Goal: Task Accomplishment & Management: Use online tool/utility

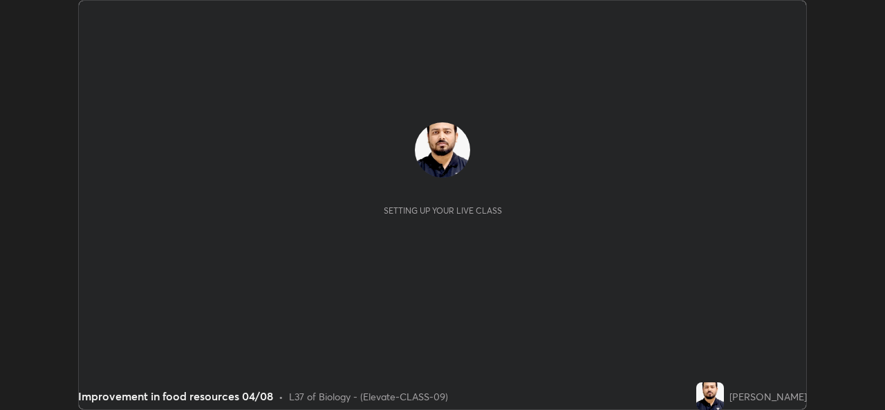
scroll to position [410, 884]
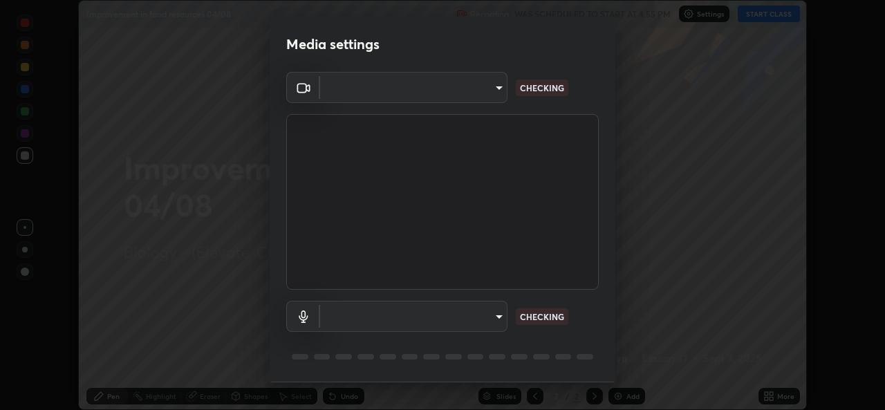
click at [463, 315] on body "Erase all Improvement in food resources 04/08 Recording WAS SCHEDULED TO START …" at bounding box center [442, 205] width 885 height 410
type input "162a4bef6d5de59660943d10e2777e2613c591b7fe343c7323db06c6e3c7e835"
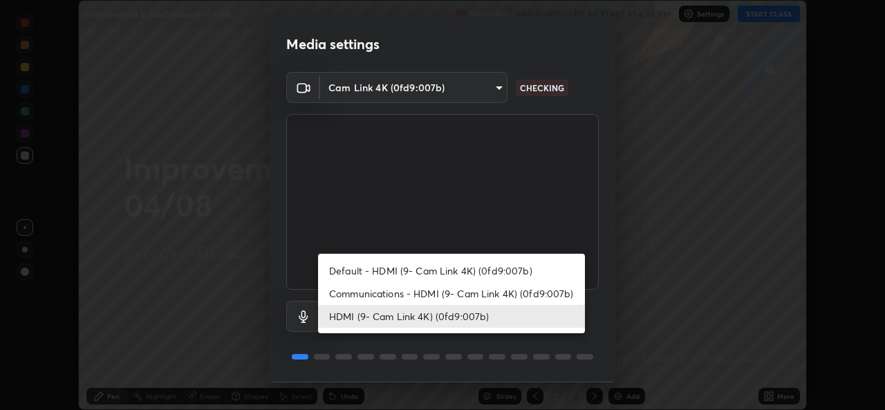
click at [419, 299] on li "Communications - HDMI (9- Cam Link 4K) (0fd9:007b)" at bounding box center [451, 293] width 267 height 23
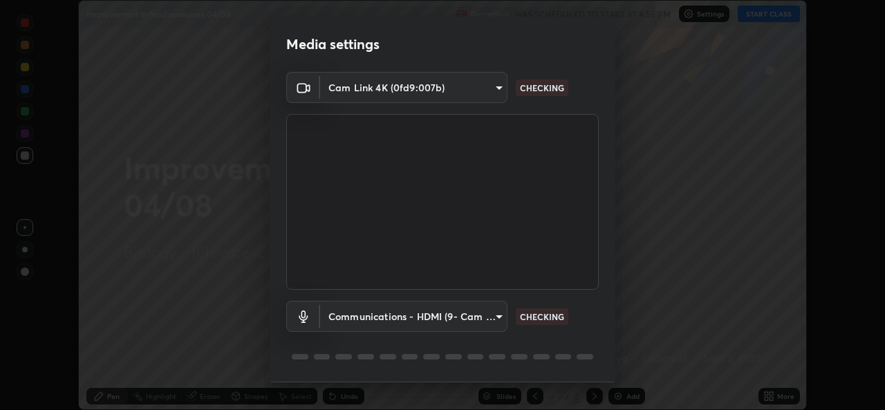
click at [410, 317] on li "HDMI (9- Cam Link 4K) (0fd9:007b)" at bounding box center [418, 316] width 200 height 13
type input "1d4febaa8ec43250a5abd803b4b9017d31c20cfa2482e27e93703920a67056a4"
click at [408, 325] on body "Erase all Improvement in food resources 04/08 Recording WAS SCHEDULED TO START …" at bounding box center [442, 205] width 885 height 410
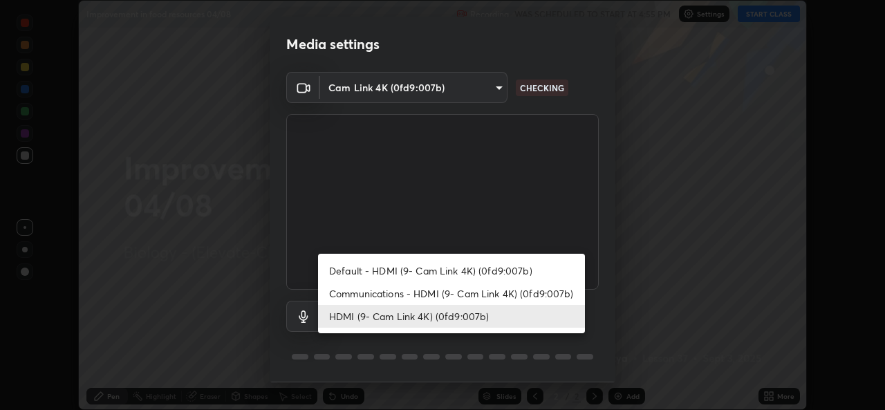
click at [473, 347] on div at bounding box center [442, 205] width 885 height 410
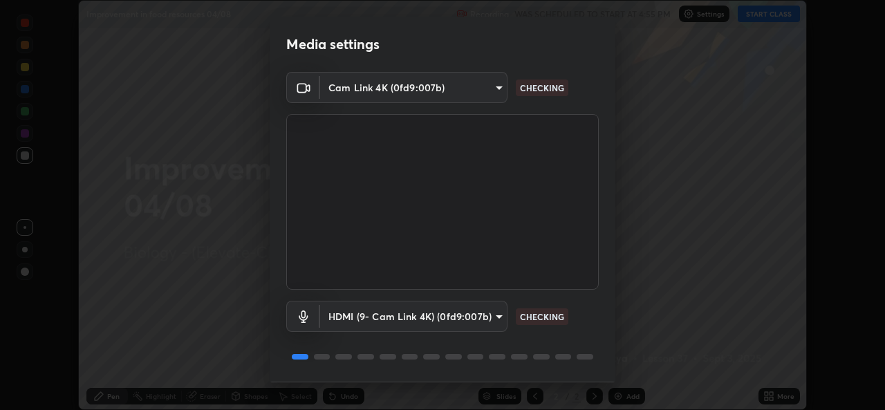
click at [485, 345] on div "Default - HDMI (9- Cam Link 4K) (0fd9:007b) Communications - HDMI (9- Cam Link …" at bounding box center [442, 205] width 885 height 410
click at [543, 356] on div at bounding box center [541, 357] width 17 height 6
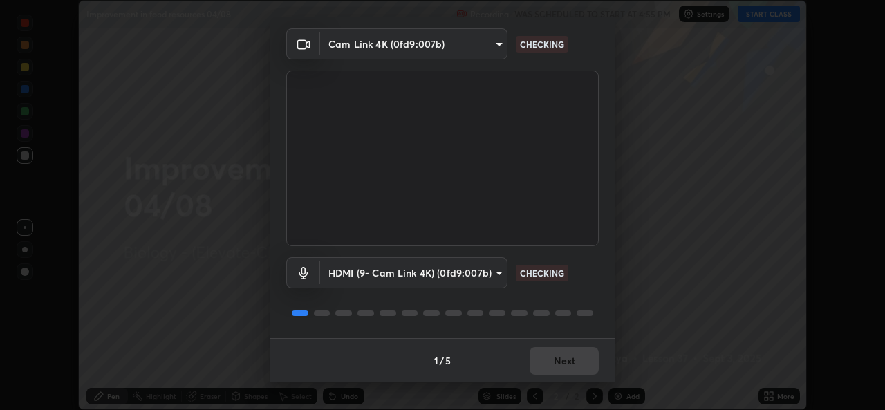
click at [579, 352] on div "1 / 5 Next" at bounding box center [443, 360] width 346 height 44
click at [576, 357] on div "1 / 5 Next" at bounding box center [443, 360] width 346 height 44
click at [574, 366] on div "1 / 5 Next" at bounding box center [443, 360] width 346 height 44
click at [573, 364] on div "1 / 5 Next" at bounding box center [443, 360] width 346 height 44
click at [577, 364] on div "1 / 5 Next" at bounding box center [443, 360] width 346 height 44
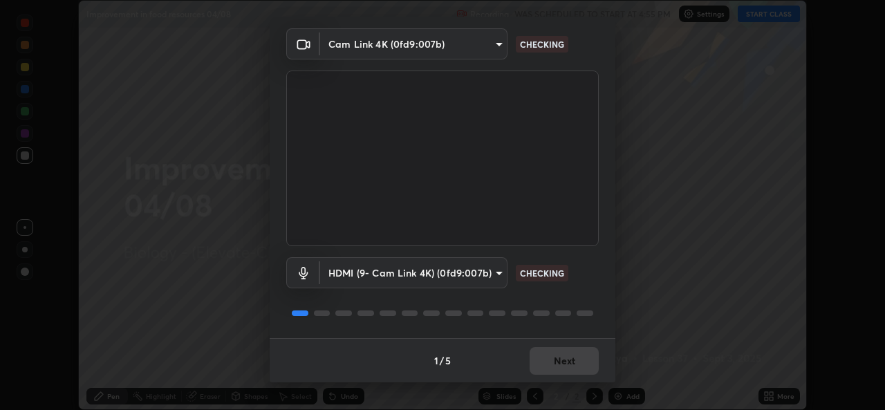
click at [581, 364] on div "1 / 5 Next" at bounding box center [443, 360] width 346 height 44
click at [582, 367] on div "1 / 5 Next" at bounding box center [443, 360] width 346 height 44
click at [580, 368] on div "1 / 5 Next" at bounding box center [443, 360] width 346 height 44
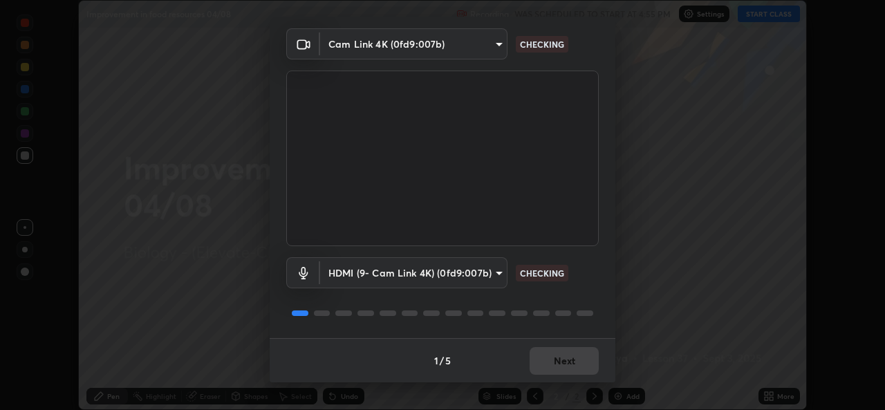
click at [580, 368] on div "1 / 5 Next" at bounding box center [443, 360] width 346 height 44
click at [581, 372] on div "1 / 5 Next" at bounding box center [443, 360] width 346 height 44
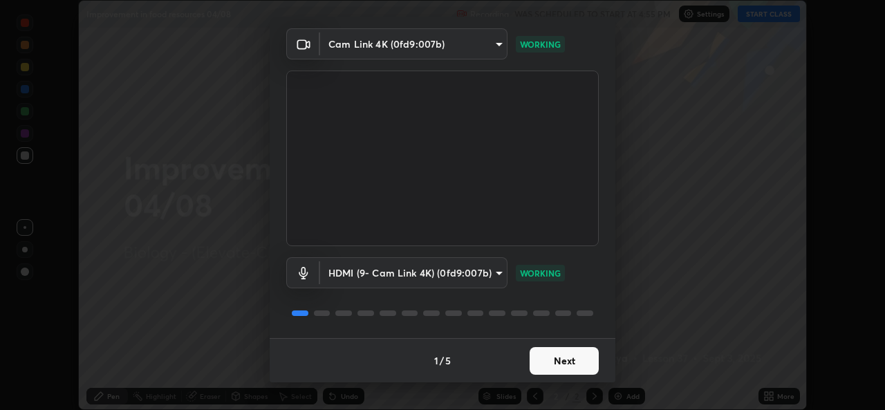
click at [565, 364] on button "Next" at bounding box center [564, 361] width 69 height 28
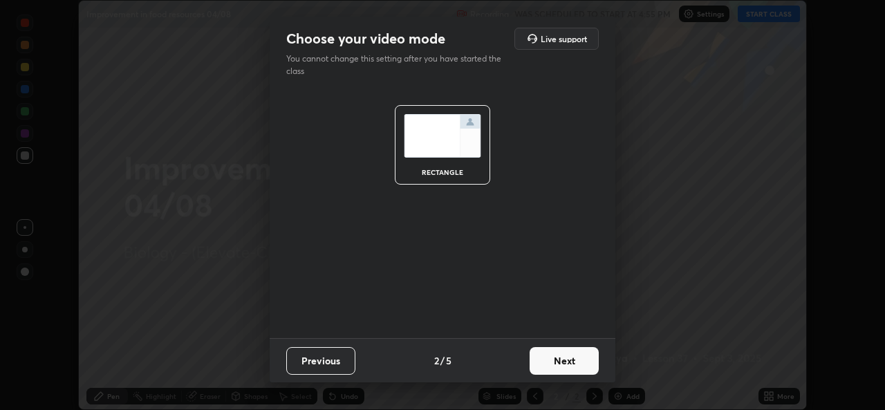
scroll to position [0, 0]
click at [570, 364] on button "Next" at bounding box center [564, 361] width 69 height 28
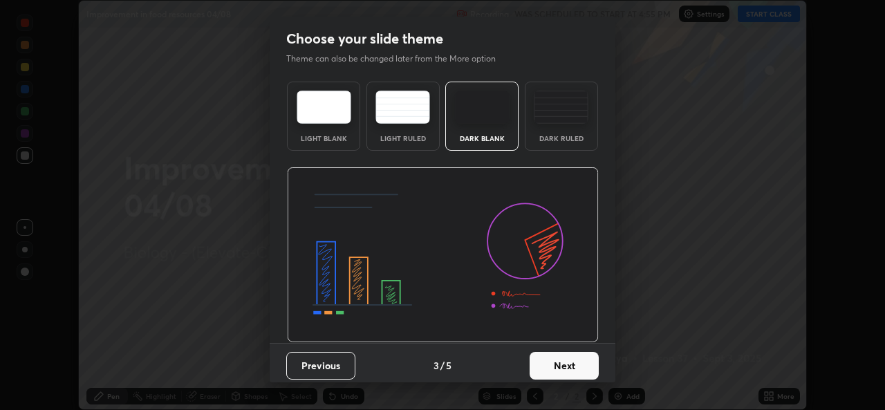
click at [576, 366] on button "Next" at bounding box center [564, 366] width 69 height 28
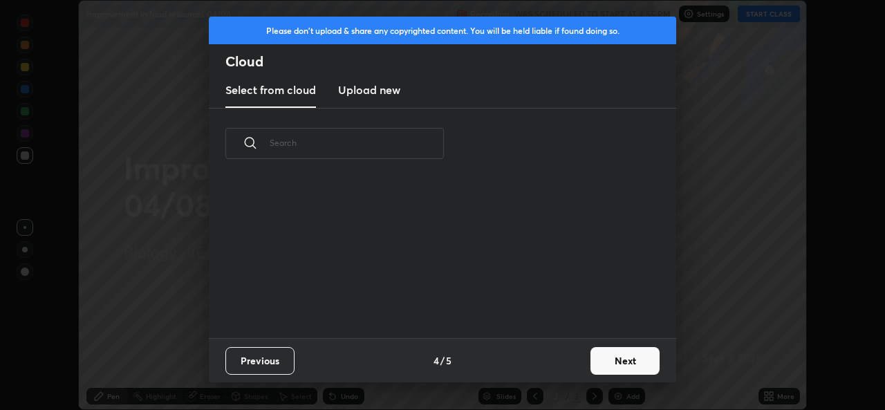
click at [593, 364] on button "Next" at bounding box center [624, 361] width 69 height 28
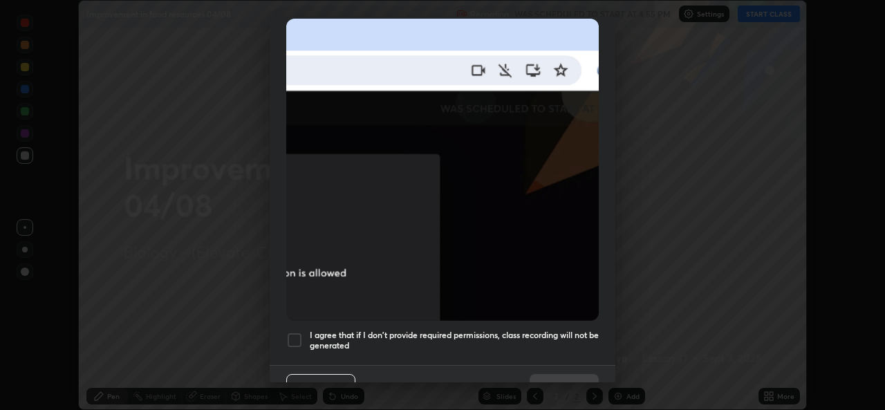
scroll to position [326, 0]
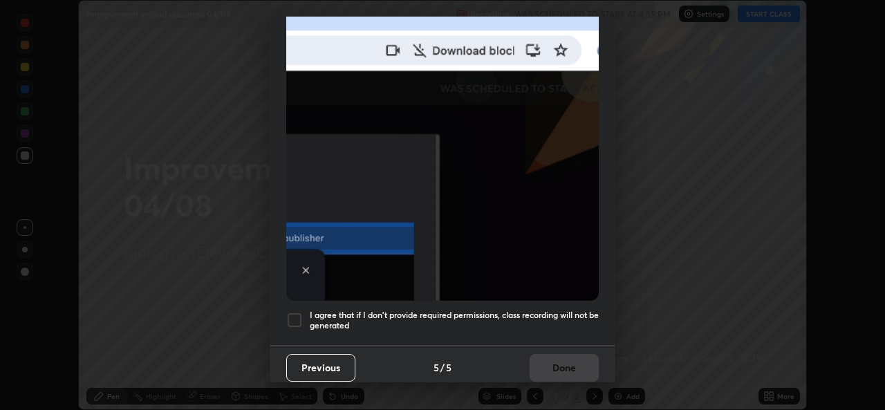
click at [289, 312] on div at bounding box center [294, 320] width 17 height 17
click at [562, 354] on button "Done" at bounding box center [564, 368] width 69 height 28
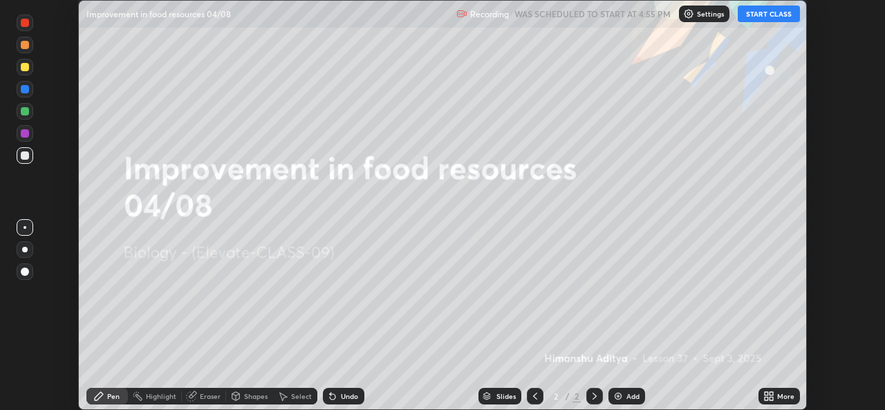
click at [767, 400] on icon at bounding box center [766, 398] width 3 height 3
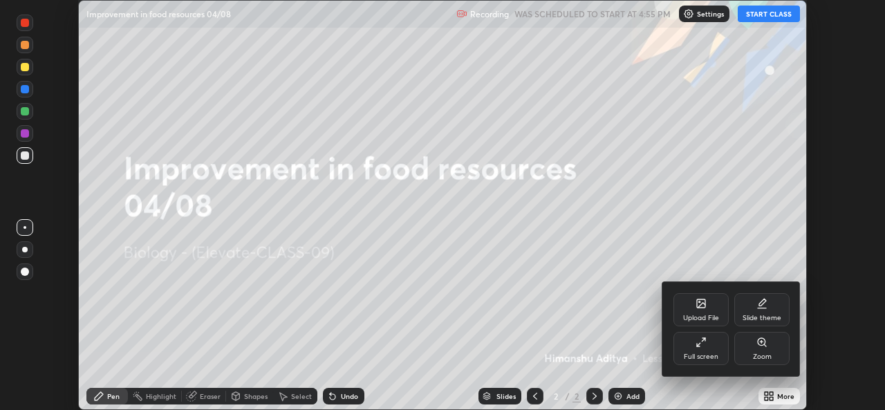
click at [691, 311] on div "Upload File" at bounding box center [700, 309] width 55 height 33
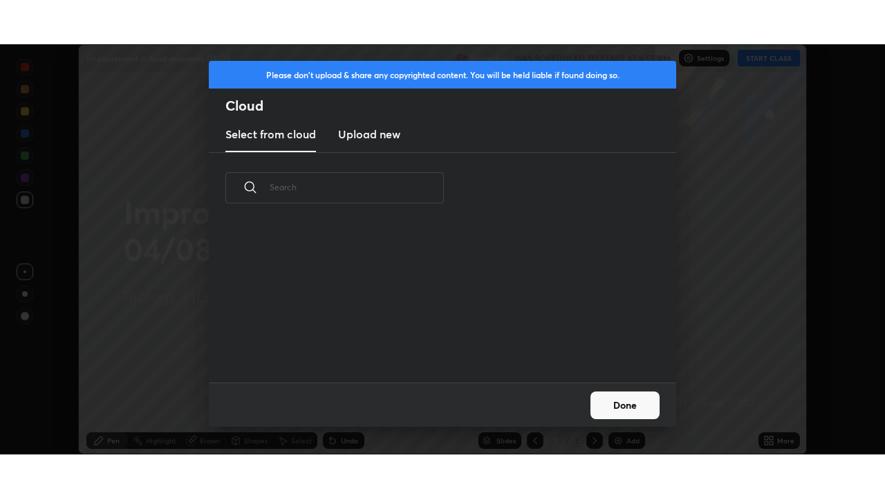
scroll to position [159, 444]
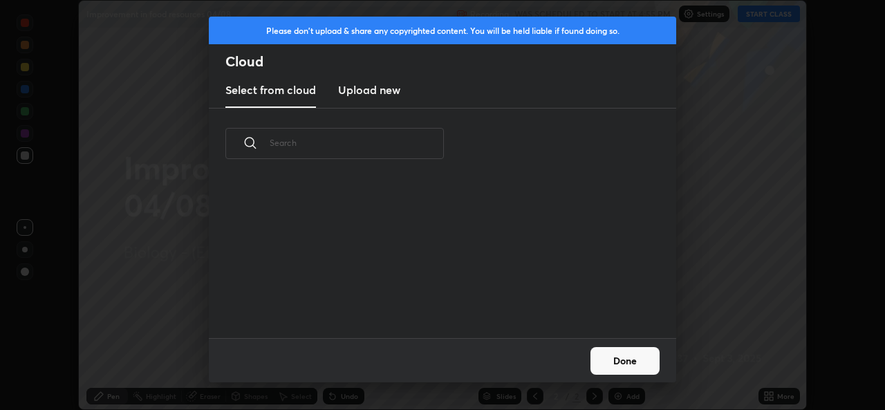
click at [388, 95] on h3 "Upload new" at bounding box center [369, 90] width 62 height 17
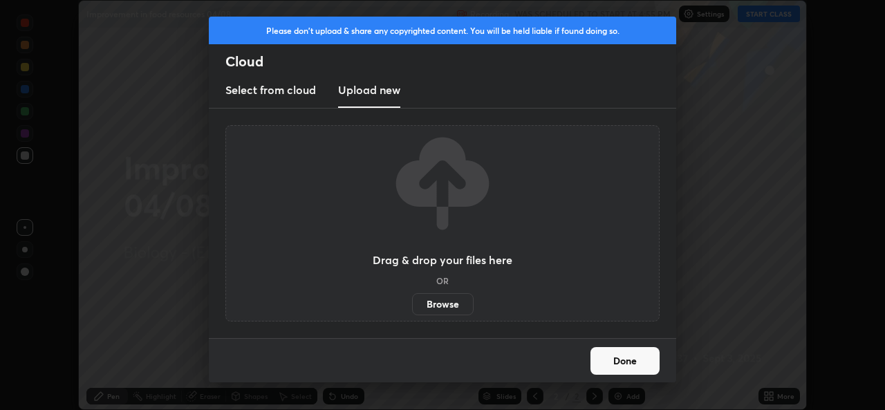
click at [434, 306] on label "Browse" at bounding box center [443, 304] width 62 height 22
click at [412, 306] on input "Browse" at bounding box center [412, 304] width 0 height 22
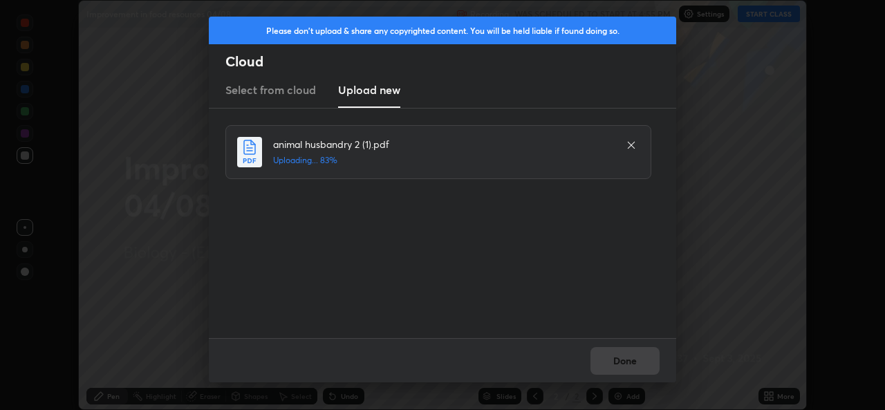
click at [635, 359] on div "Done" at bounding box center [442, 360] width 467 height 44
click at [630, 368] on button "Done" at bounding box center [624, 361] width 69 height 28
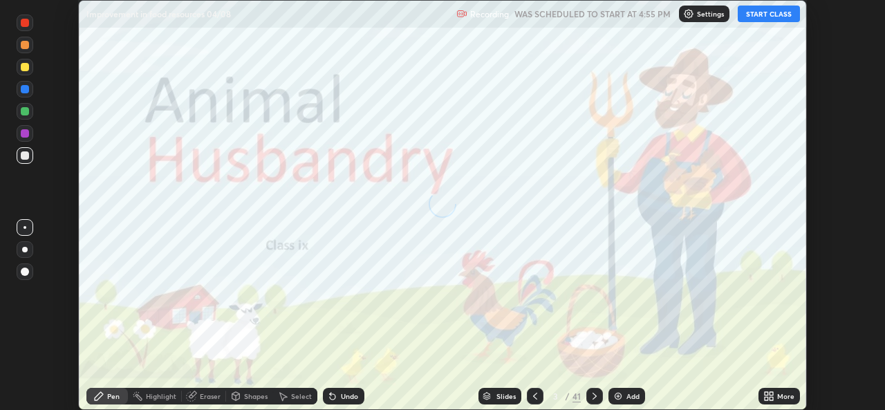
click at [766, 393] on icon at bounding box center [766, 393] width 3 height 3
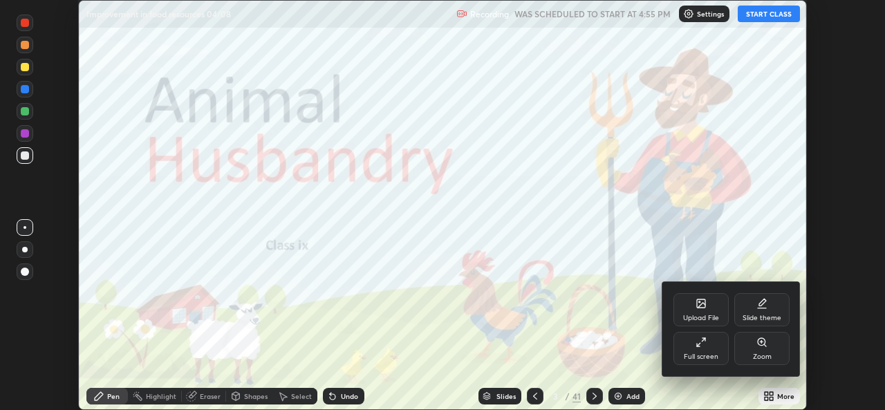
click at [706, 353] on div "Full screen" at bounding box center [701, 356] width 35 height 7
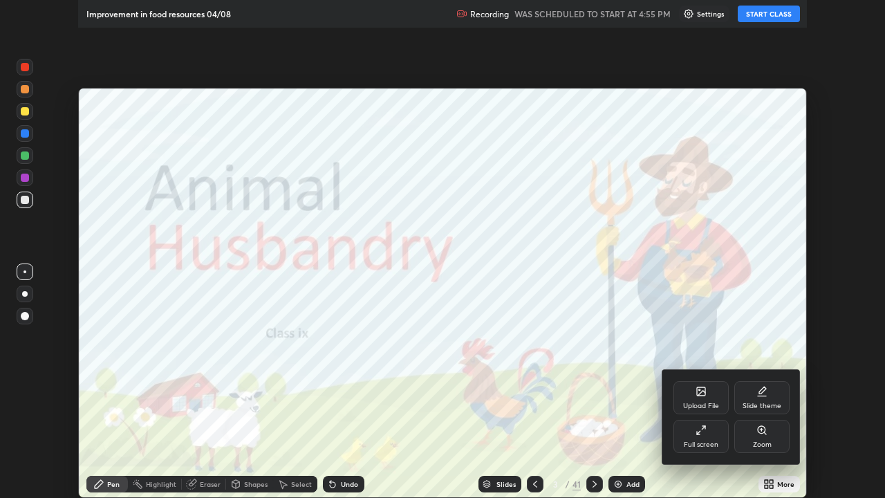
scroll to position [498, 885]
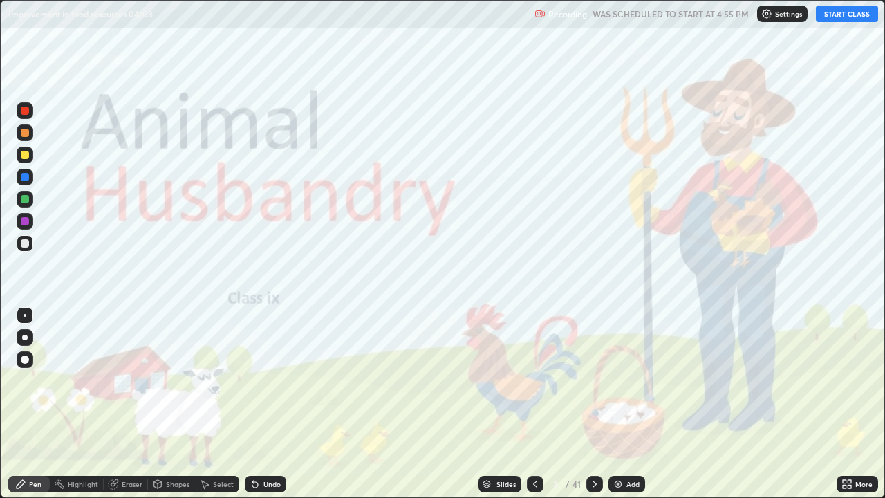
click at [841, 16] on button "START CLASS" at bounding box center [847, 14] width 62 height 17
click at [511, 409] on div "Slides" at bounding box center [505, 483] width 19 height 7
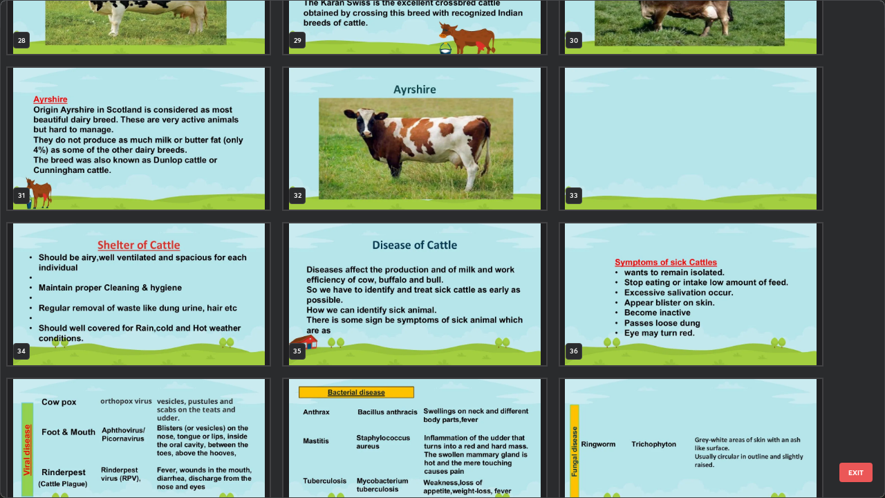
scroll to position [1497, 0]
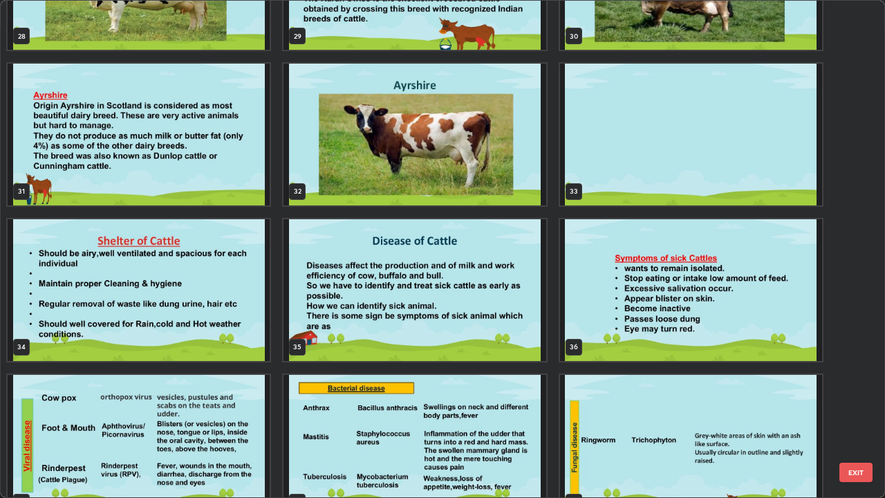
click at [88, 409] on img "grid" at bounding box center [139, 446] width 262 height 142
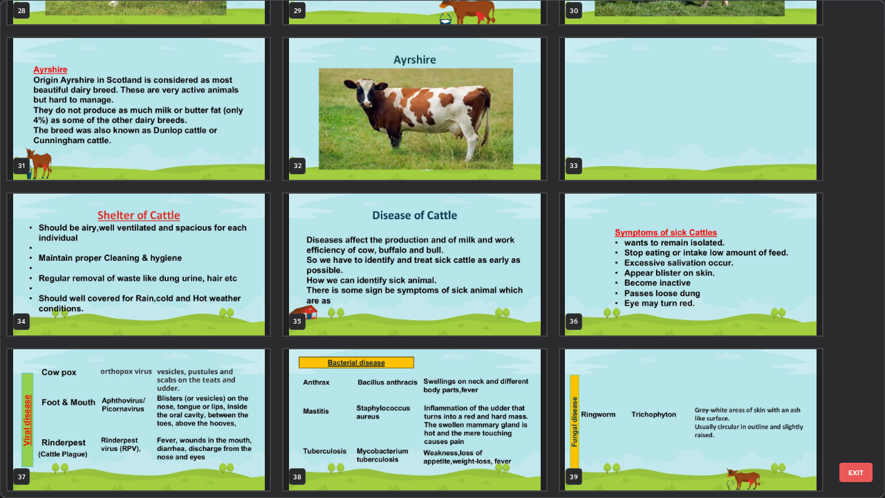
click at [85, 409] on img "grid" at bounding box center [139, 420] width 262 height 142
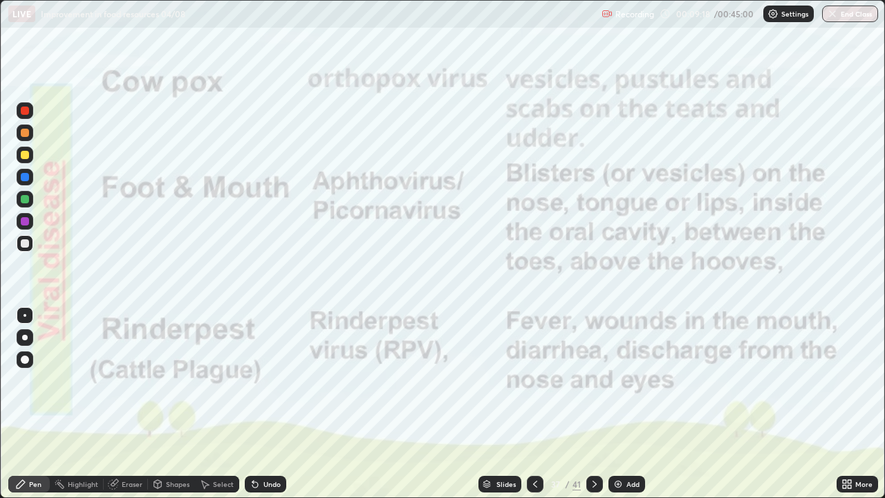
click at [539, 409] on div at bounding box center [535, 484] width 17 height 17
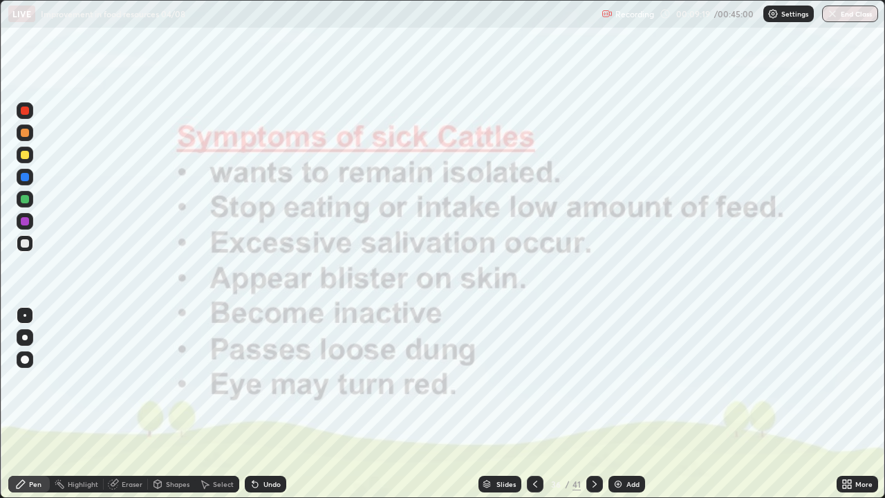
click at [539, 409] on div at bounding box center [535, 484] width 17 height 17
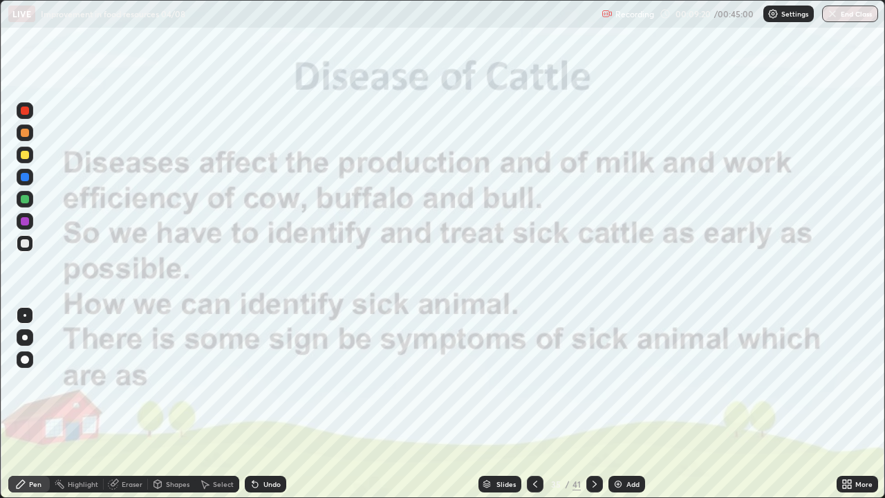
click at [541, 409] on div at bounding box center [535, 484] width 17 height 17
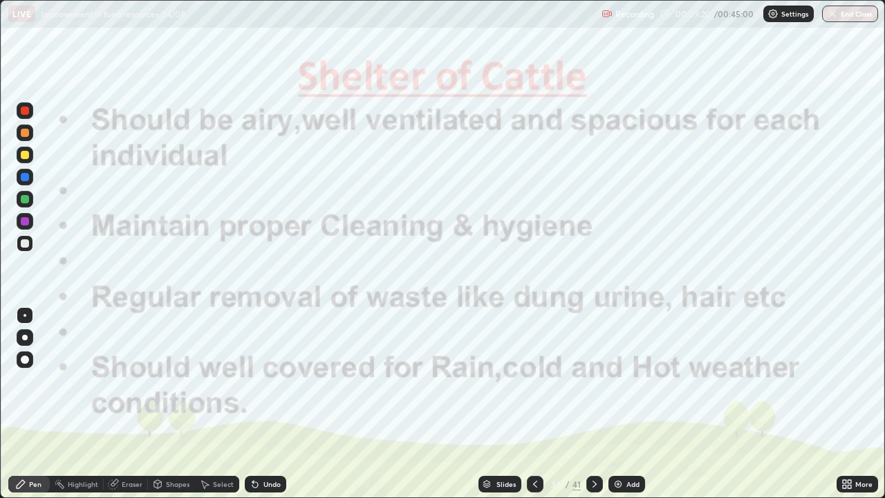
click at [541, 409] on div at bounding box center [535, 484] width 17 height 17
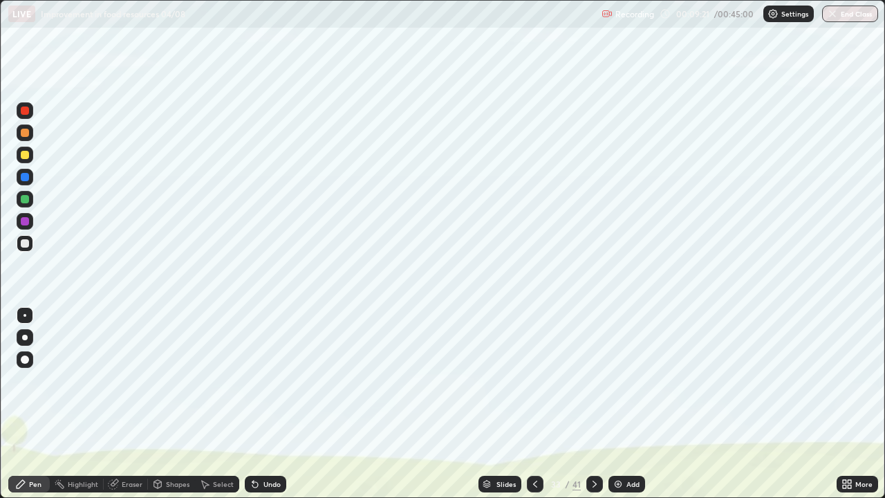
click at [539, 409] on div at bounding box center [535, 484] width 17 height 17
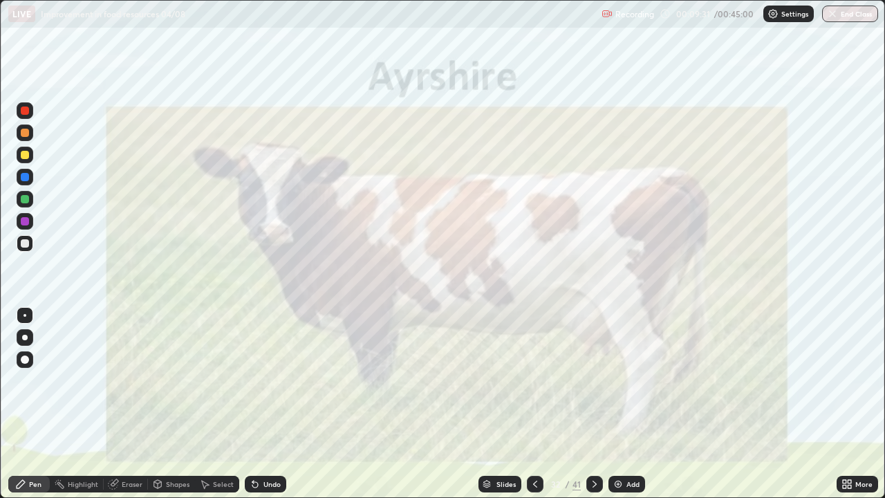
click at [593, 409] on icon at bounding box center [594, 483] width 11 height 11
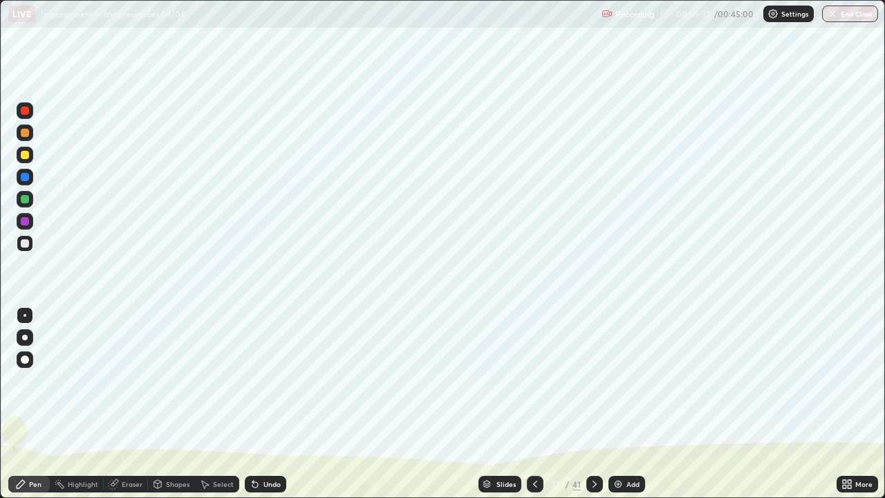
click at [593, 409] on icon at bounding box center [594, 483] width 11 height 11
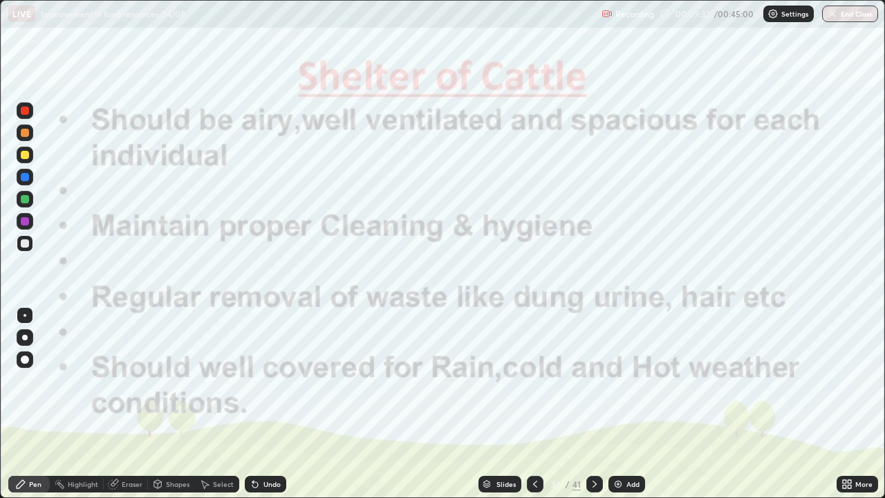
click at [593, 409] on icon at bounding box center [594, 483] width 11 height 11
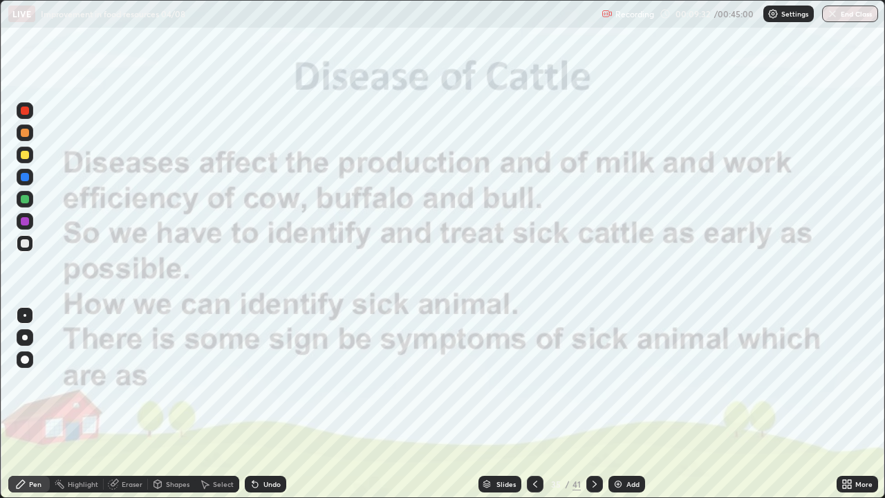
click at [593, 409] on icon at bounding box center [594, 483] width 11 height 11
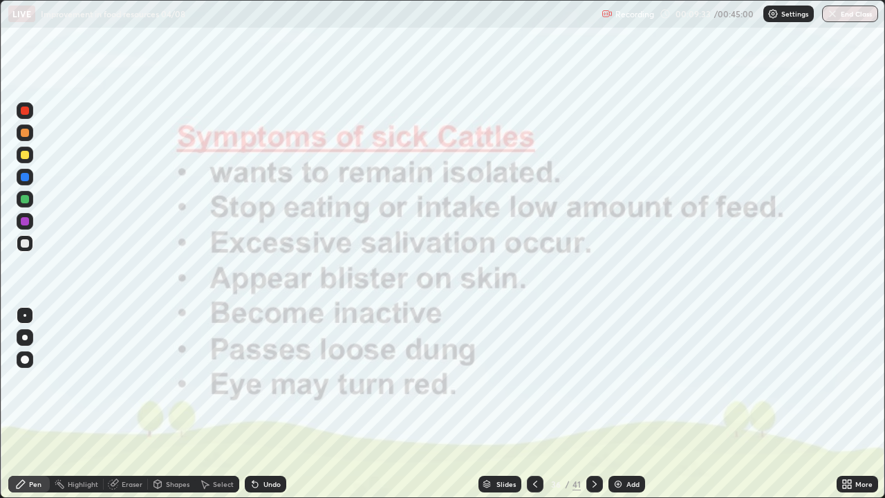
click at [593, 409] on icon at bounding box center [594, 483] width 11 height 11
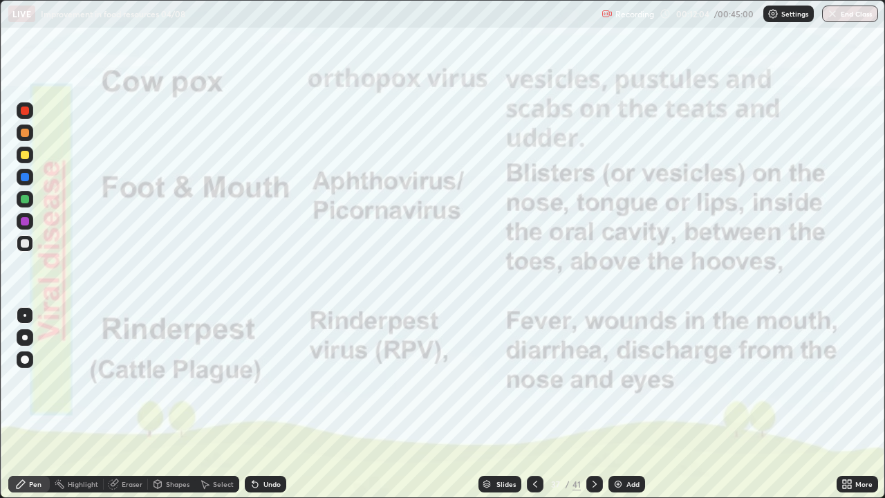
click at [534, 409] on icon at bounding box center [535, 483] width 11 height 11
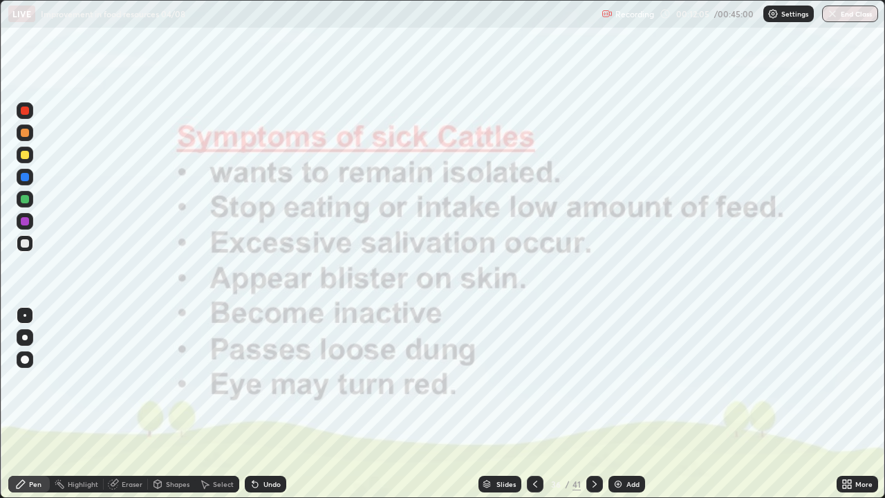
click at [534, 409] on icon at bounding box center [535, 483] width 11 height 11
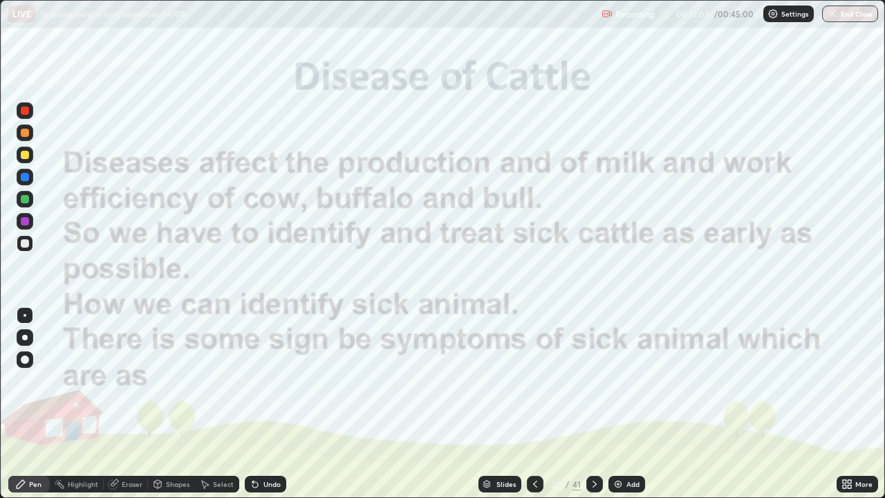
click at [534, 409] on icon at bounding box center [535, 483] width 11 height 11
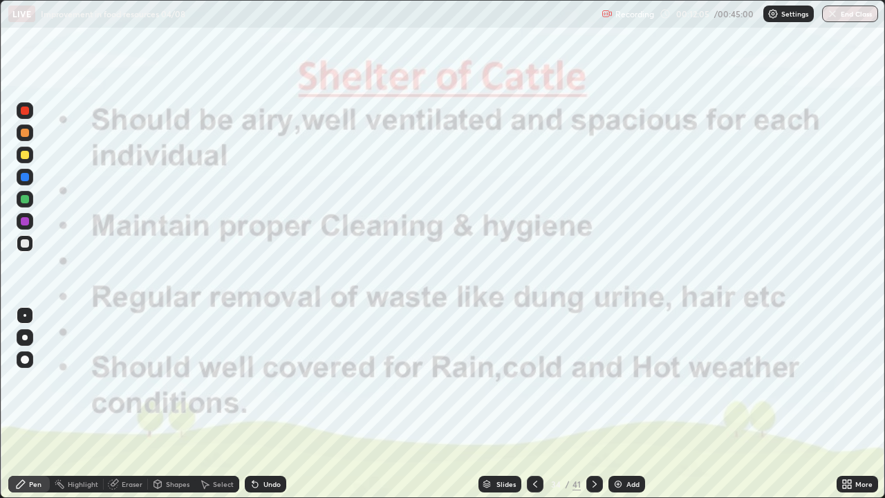
click at [534, 409] on icon at bounding box center [535, 483] width 11 height 11
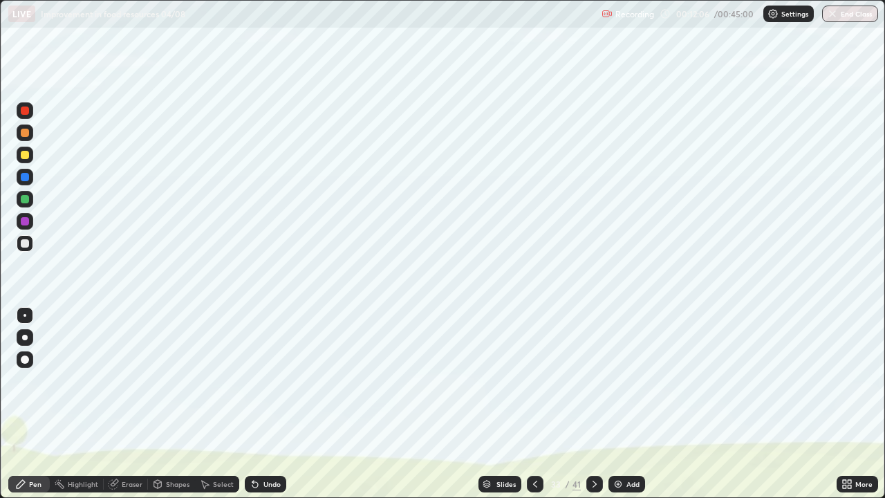
click at [534, 409] on icon at bounding box center [535, 483] width 11 height 11
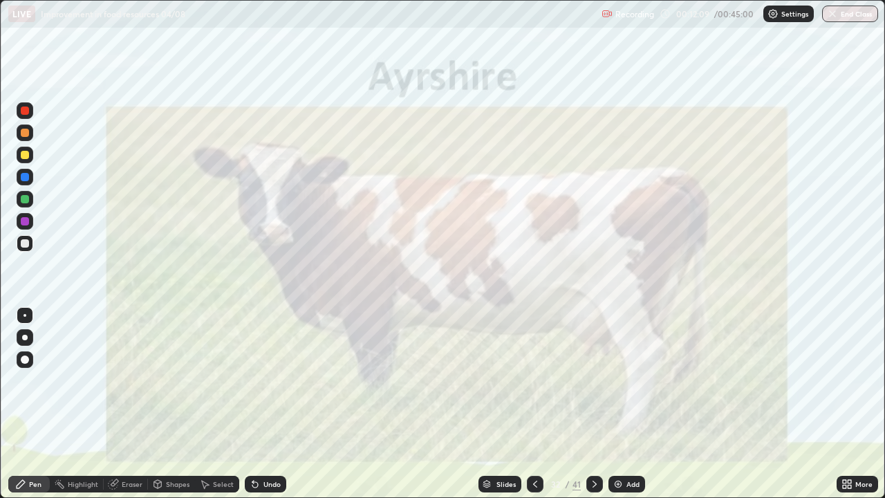
click at [595, 409] on icon at bounding box center [594, 483] width 11 height 11
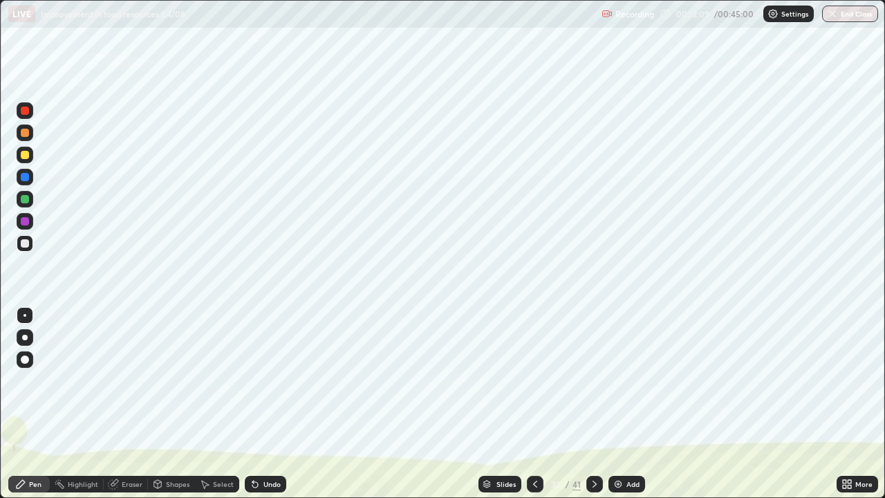
click at [593, 409] on icon at bounding box center [594, 483] width 11 height 11
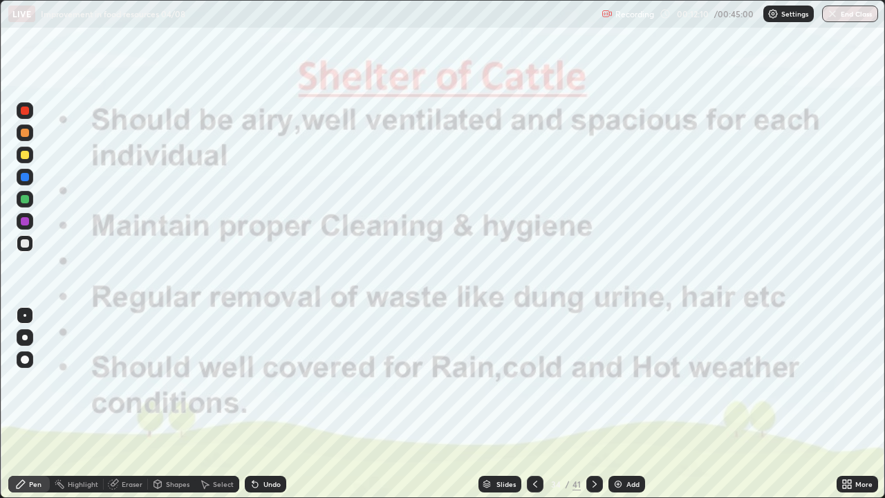
click at [593, 409] on icon at bounding box center [594, 483] width 11 height 11
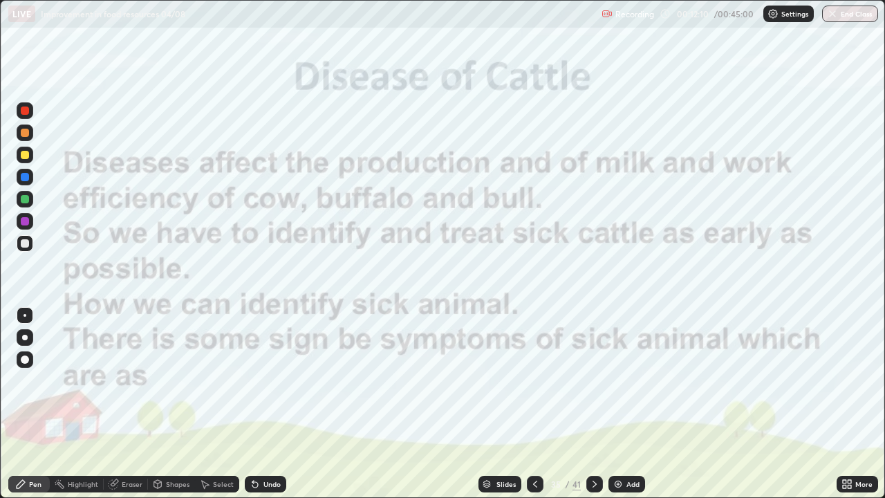
click at [595, 409] on icon at bounding box center [594, 483] width 11 height 11
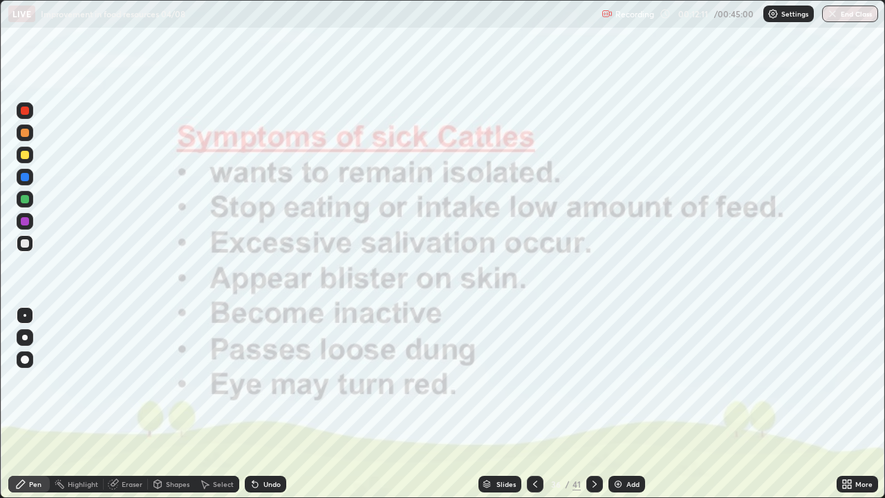
click at [595, 409] on icon at bounding box center [594, 483] width 11 height 11
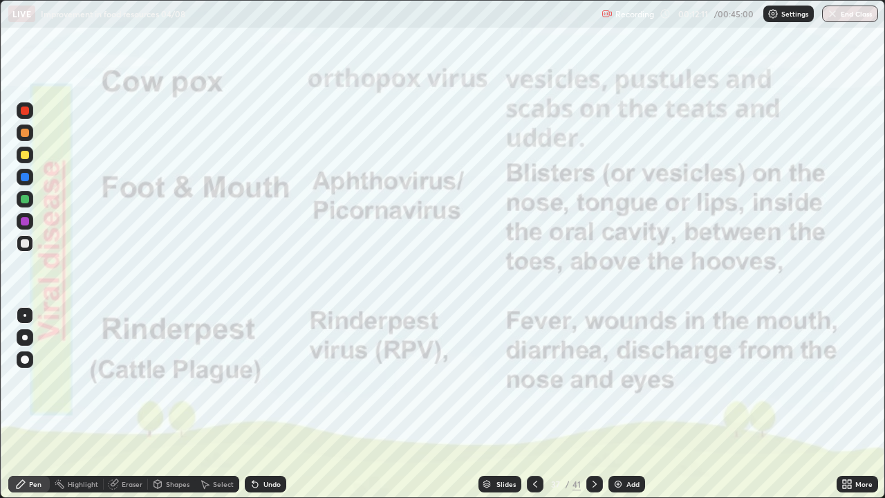
click at [595, 409] on icon at bounding box center [594, 483] width 4 height 7
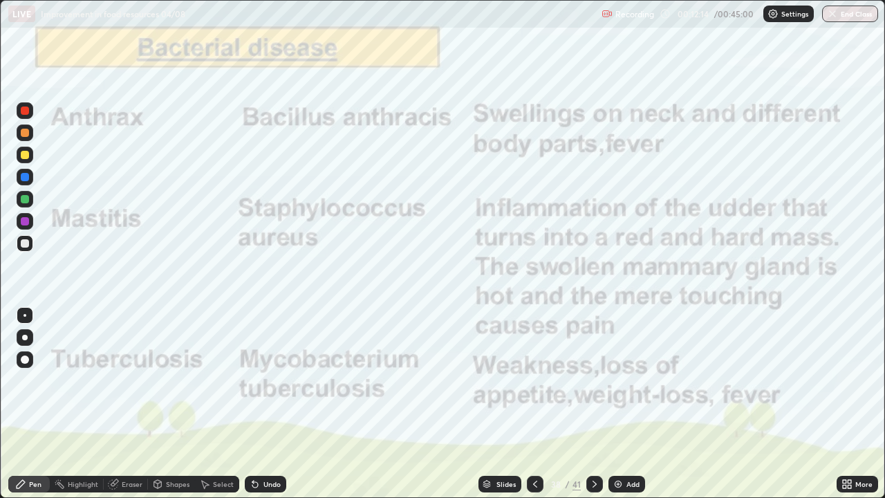
click at [534, 409] on icon at bounding box center [535, 483] width 11 height 11
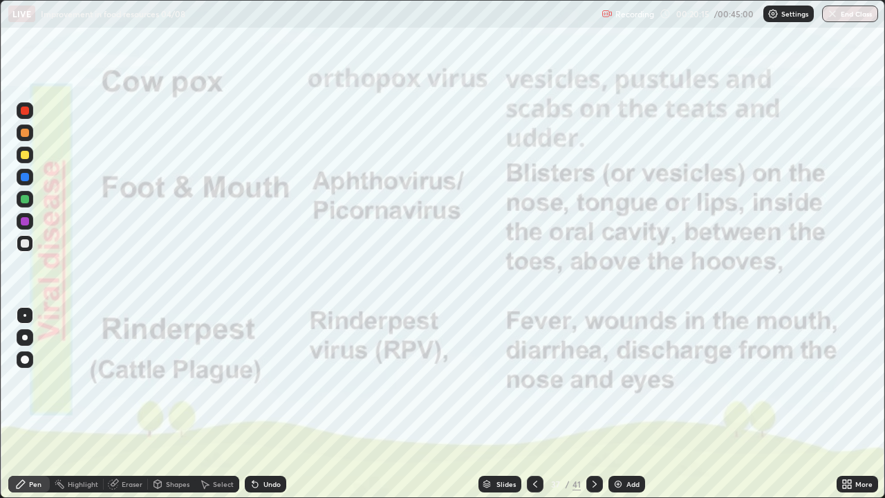
click at [593, 409] on icon at bounding box center [594, 483] width 11 height 11
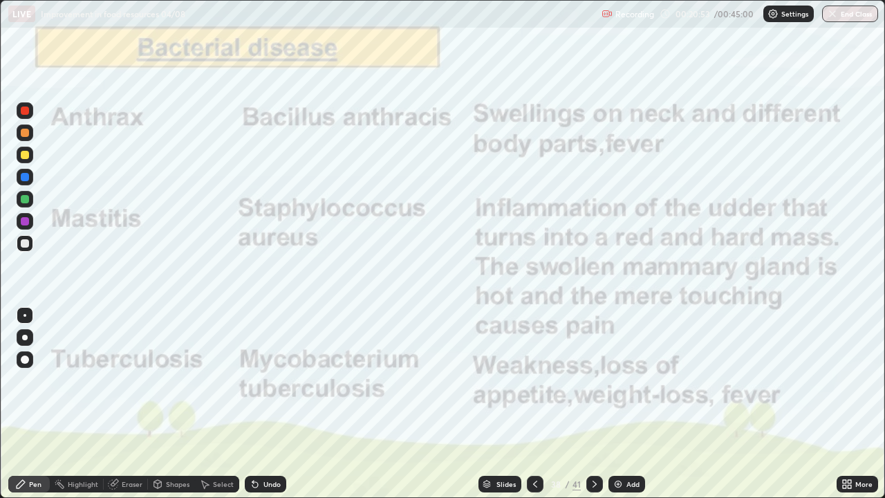
click at [539, 409] on icon at bounding box center [535, 483] width 11 height 11
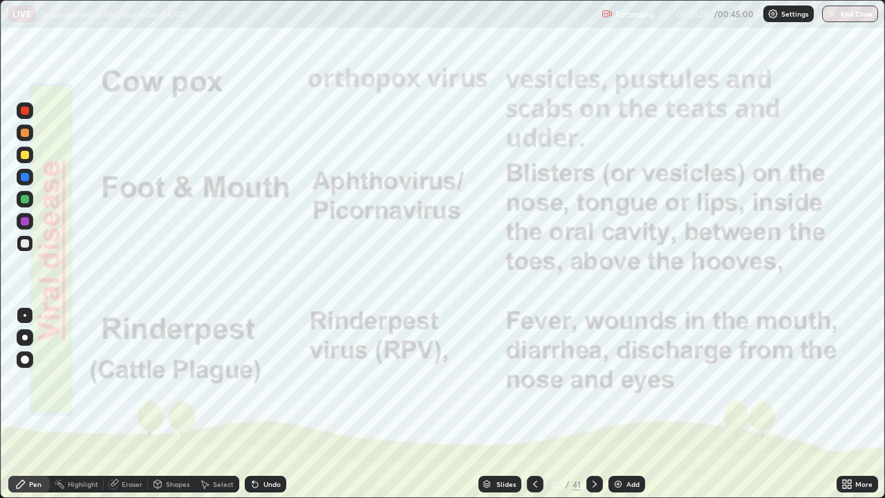
click at [599, 409] on div at bounding box center [594, 484] width 17 height 17
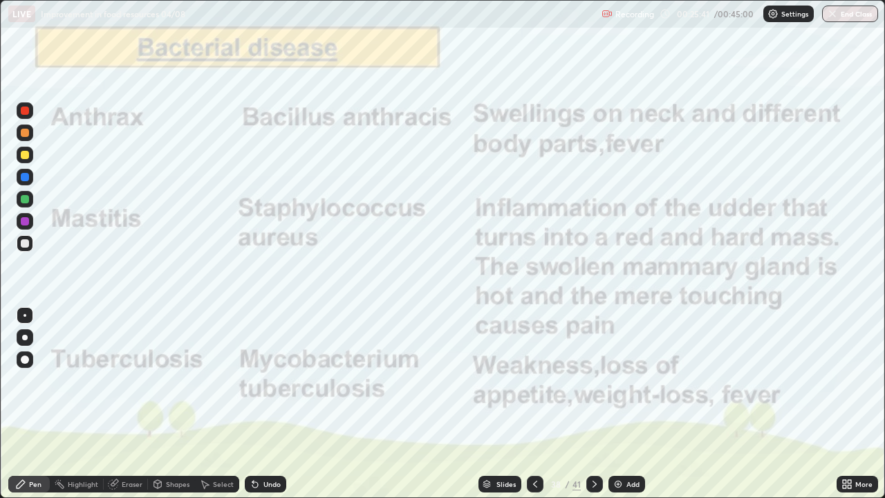
click at [598, 409] on icon at bounding box center [594, 483] width 11 height 11
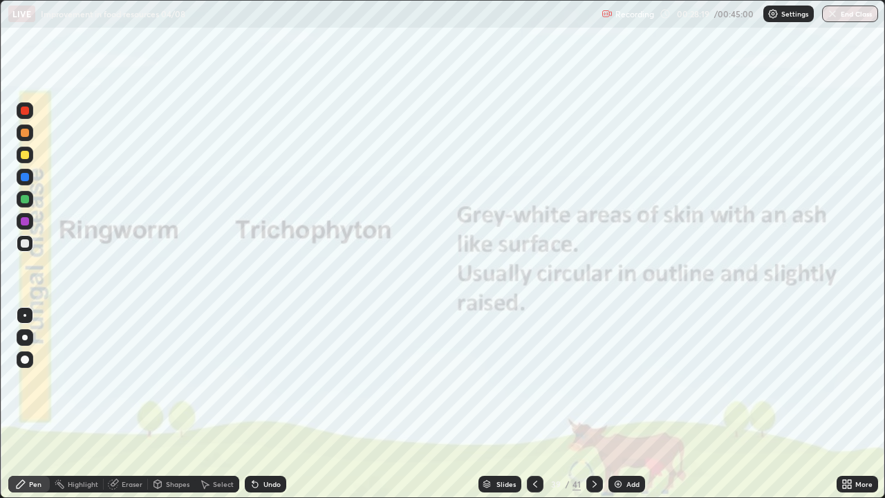
click at [26, 357] on div at bounding box center [25, 359] width 8 height 8
click at [73, 409] on div "Highlight" at bounding box center [83, 483] width 30 height 7
click at [25, 409] on icon at bounding box center [25, 442] width 8 height 0
click at [26, 244] on div at bounding box center [25, 243] width 8 height 8
click at [24, 409] on icon at bounding box center [24, 437] width 3 height 3
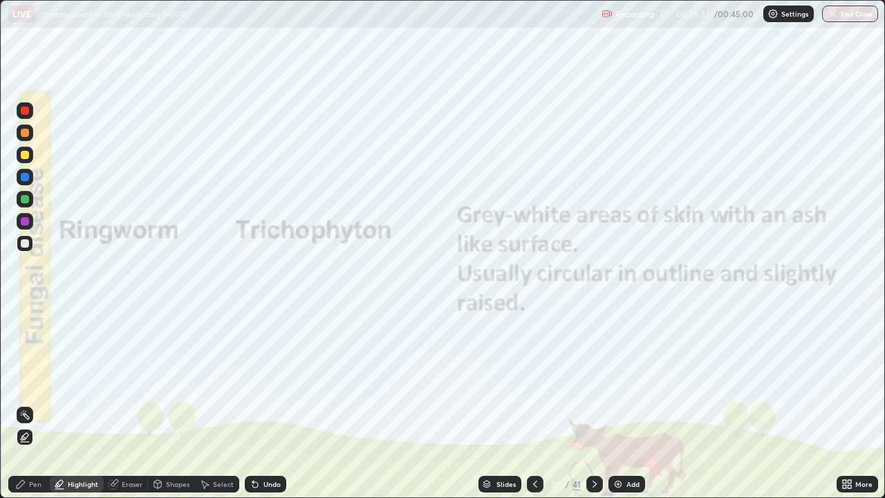
click at [24, 220] on div at bounding box center [25, 221] width 8 height 8
click at [24, 409] on icon at bounding box center [20, 483] width 11 height 11
click at [26, 113] on div at bounding box center [25, 110] width 8 height 8
click at [79, 409] on div "Highlight" at bounding box center [83, 483] width 30 height 7
click at [127, 409] on div "Eraser" at bounding box center [132, 483] width 21 height 7
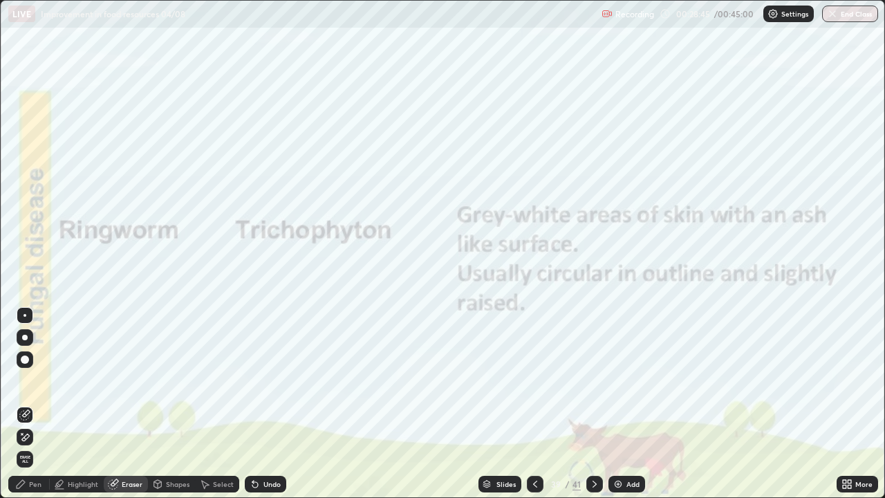
click at [23, 409] on div "Pen" at bounding box center [28, 484] width 41 height 17
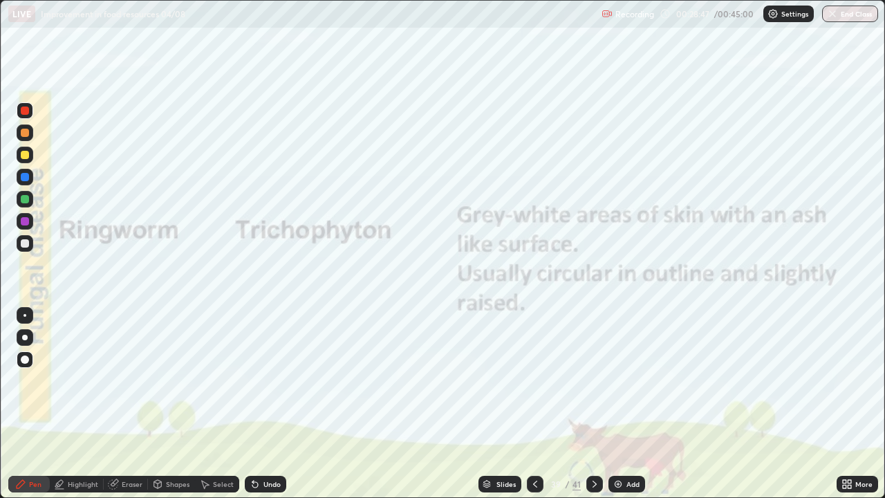
click at [25, 111] on div at bounding box center [25, 110] width 8 height 8
click at [386, 409] on div "Slides 39 / 41 Add" at bounding box center [561, 484] width 550 height 28
click at [400, 409] on div "Slides 39 / 41 Add" at bounding box center [561, 484] width 550 height 28
click at [415, 409] on div "Slides 39 / 41 Add" at bounding box center [561, 484] width 550 height 28
click at [402, 409] on div "Slides 39 / 41 Add" at bounding box center [561, 484] width 550 height 28
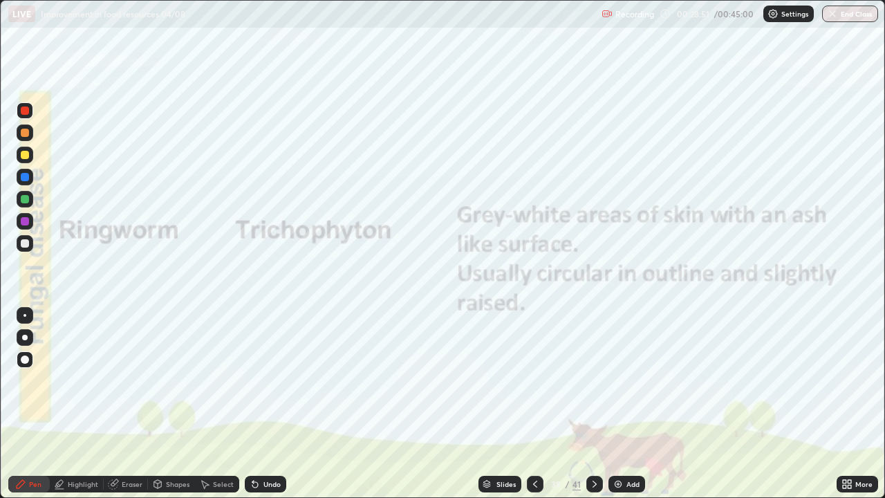
click at [375, 409] on div "Slides 39 / 41 Add" at bounding box center [561, 484] width 550 height 28
click at [388, 409] on div "Slides 39 / 41 Add" at bounding box center [561, 484] width 550 height 28
click at [398, 409] on div "Slides 39 / 41 Add" at bounding box center [561, 484] width 550 height 28
click at [410, 409] on div "Slides 39 / 41 Add" at bounding box center [561, 484] width 550 height 28
click at [33, 409] on div "Pen" at bounding box center [35, 483] width 12 height 7
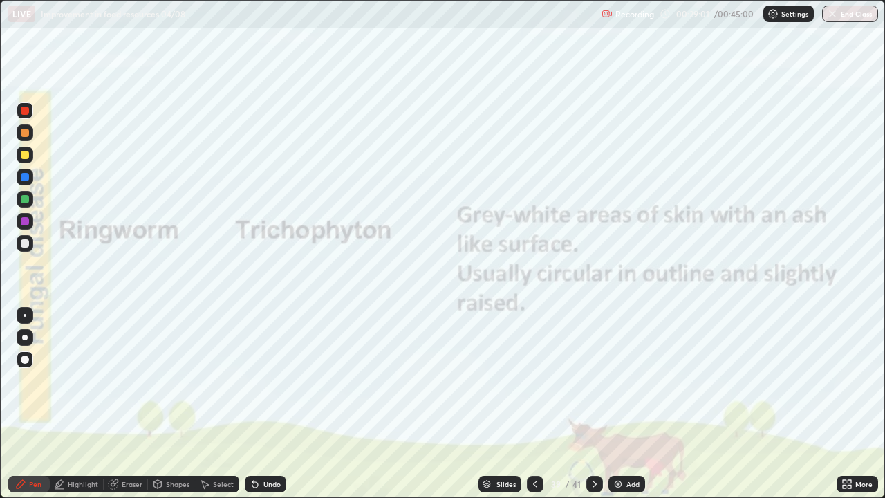
click at [24, 355] on div at bounding box center [25, 359] width 8 height 8
click at [18, 179] on div at bounding box center [25, 177] width 17 height 17
click at [28, 245] on div at bounding box center [25, 243] width 8 height 8
click at [26, 337] on div at bounding box center [25, 338] width 6 height 6
click at [26, 136] on div at bounding box center [25, 133] width 8 height 8
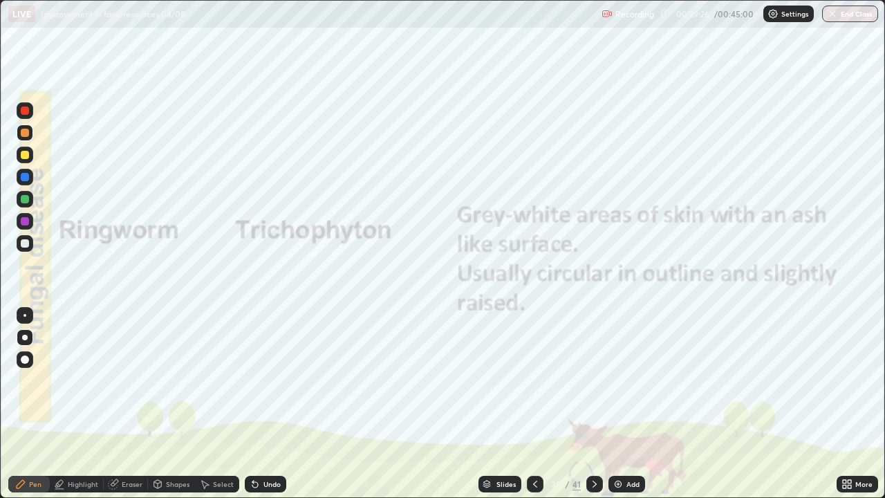
click at [30, 409] on div "Pen" at bounding box center [35, 483] width 12 height 7
click at [22, 358] on div at bounding box center [25, 359] width 8 height 8
click at [264, 409] on div "Undo" at bounding box center [271, 483] width 17 height 7
click at [259, 409] on div "Undo" at bounding box center [265, 484] width 41 height 17
click at [24, 243] on div at bounding box center [25, 243] width 8 height 8
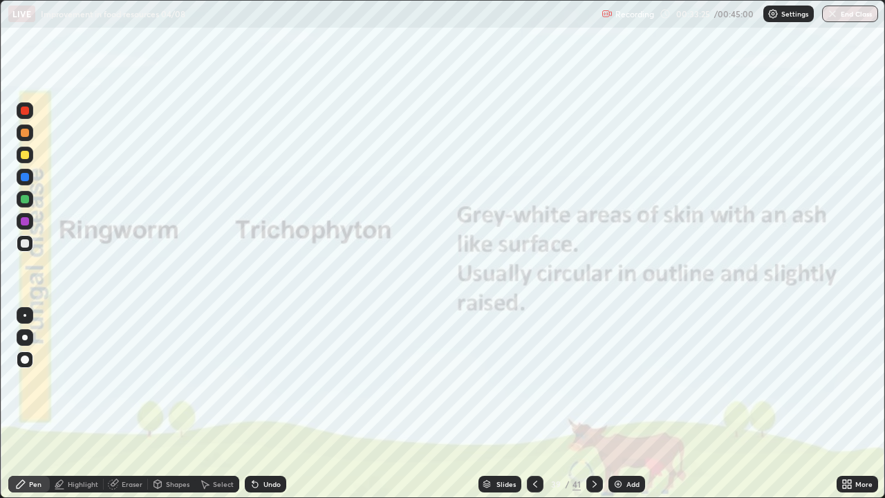
click at [595, 409] on icon at bounding box center [594, 483] width 11 height 11
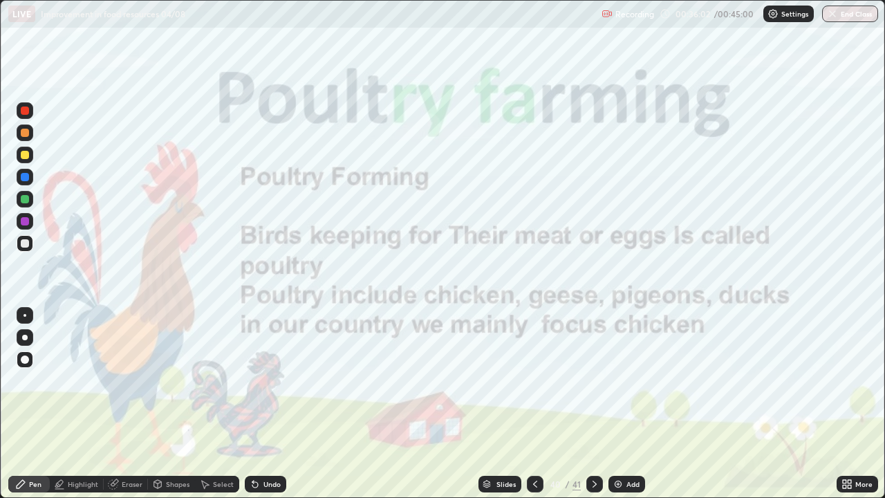
click at [593, 409] on icon at bounding box center [594, 483] width 11 height 11
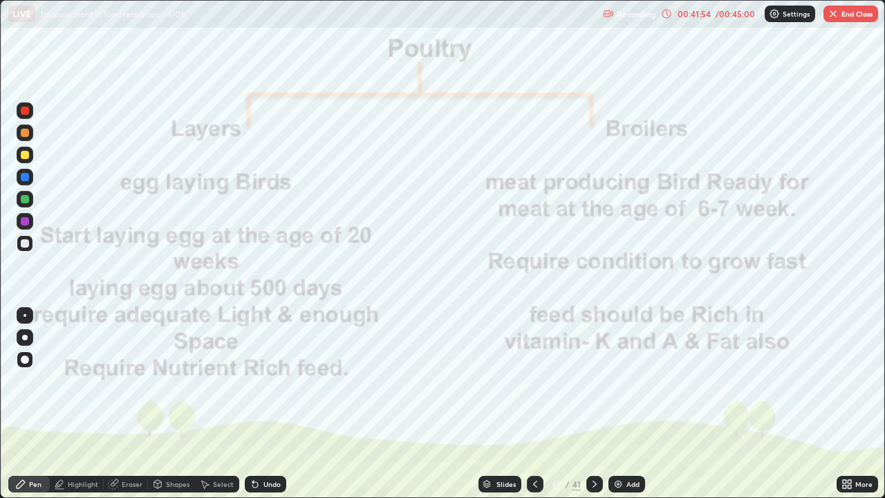
click at [842, 19] on button "End Class" at bounding box center [850, 14] width 55 height 17
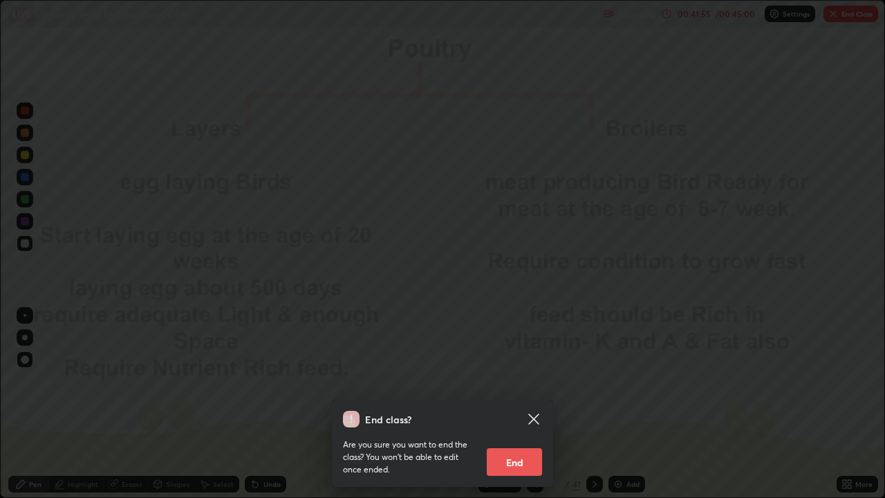
click at [523, 409] on button "End" at bounding box center [514, 462] width 55 height 28
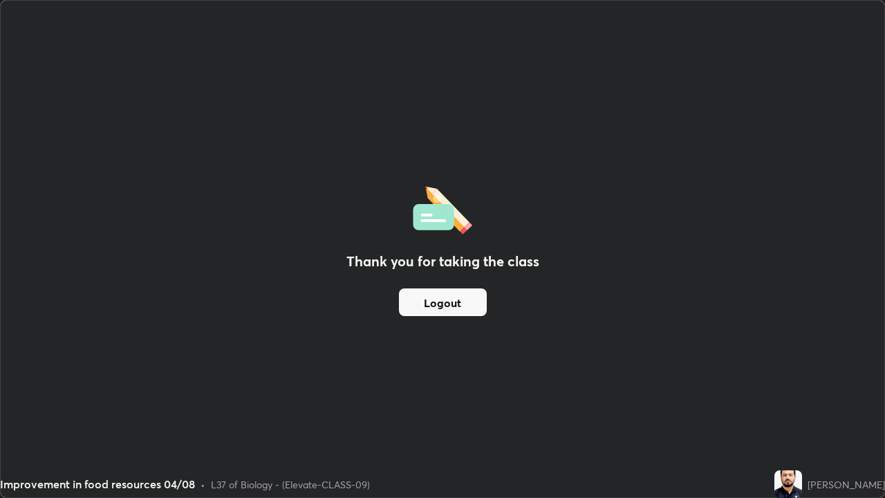
click at [463, 305] on button "Logout" at bounding box center [443, 302] width 88 height 28
